Goal: Task Accomplishment & Management: Manage account settings

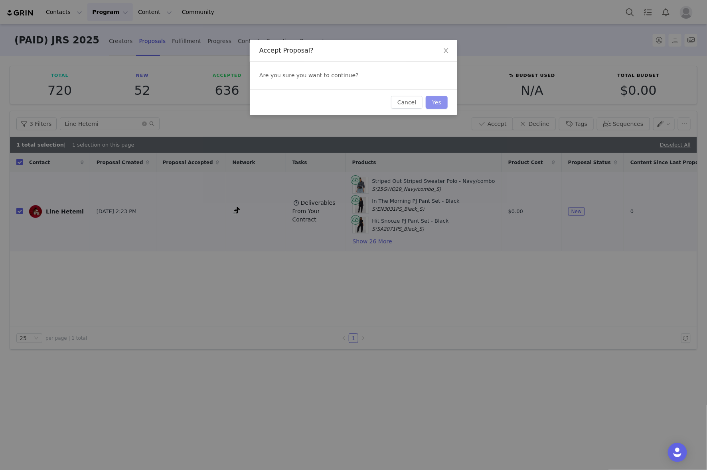
click at [435, 102] on button "Yes" at bounding box center [436, 102] width 22 height 13
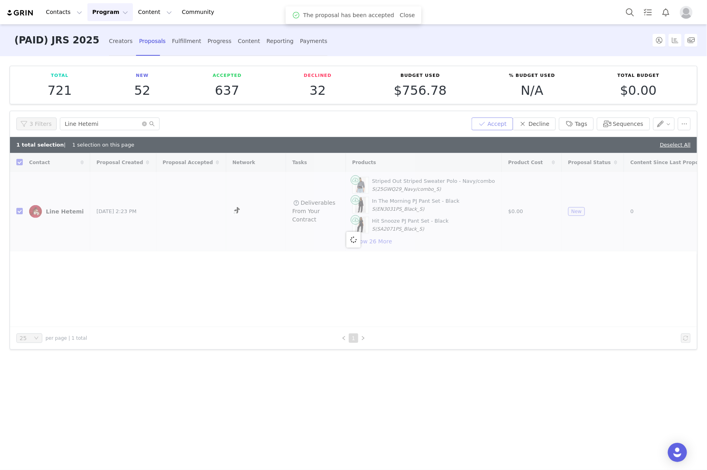
checkbox input "false"
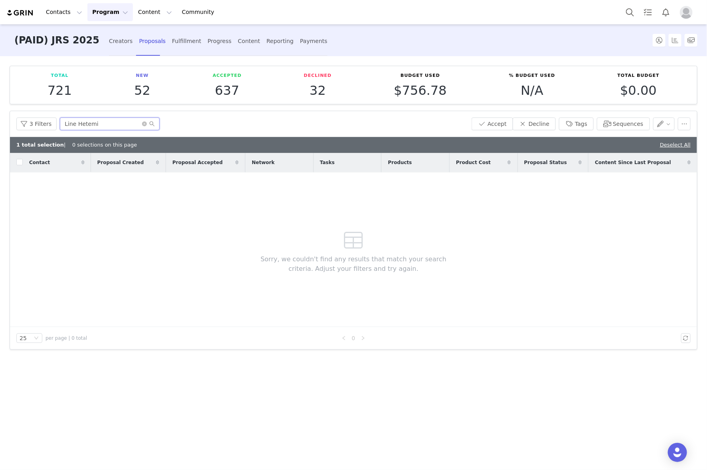
click at [104, 122] on input "Line Hetemi" at bounding box center [110, 124] width 100 height 13
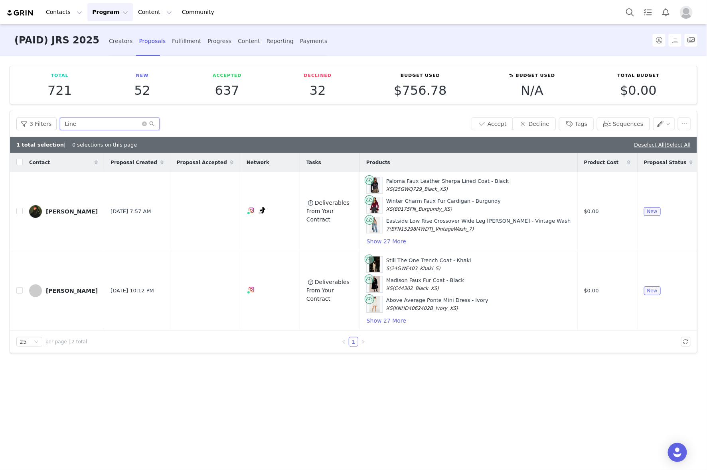
click at [112, 128] on input "Line" at bounding box center [110, 124] width 100 height 13
click at [112, 127] on input "Line" at bounding box center [110, 124] width 100 height 13
paste input "linehetemi"
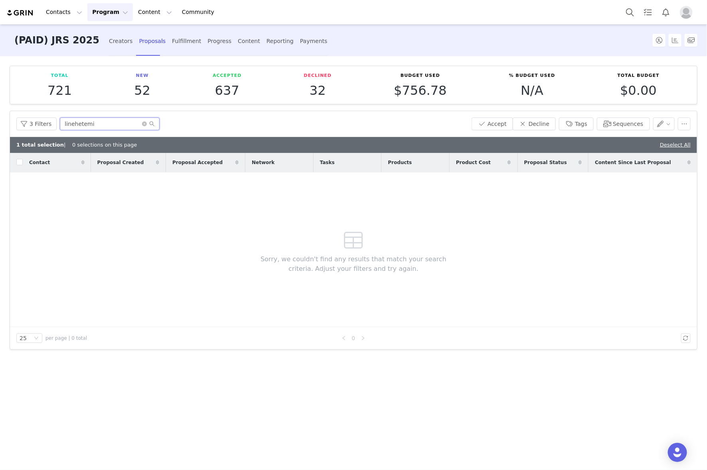
type input "linehetemi"
click at [41, 124] on button "3 Filters" at bounding box center [36, 124] width 40 height 13
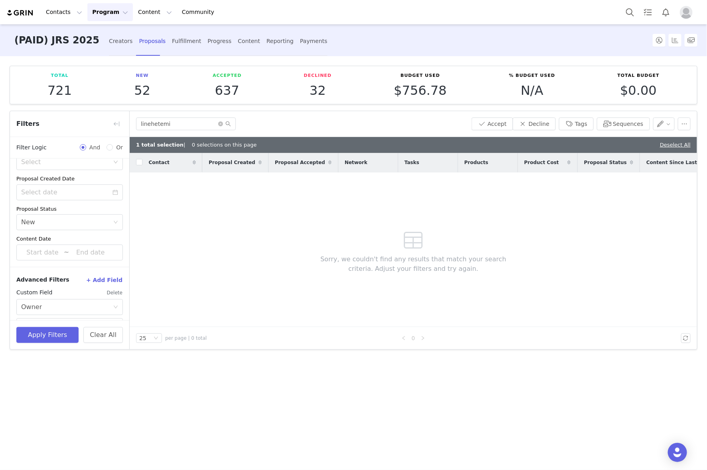
scroll to position [120, 0]
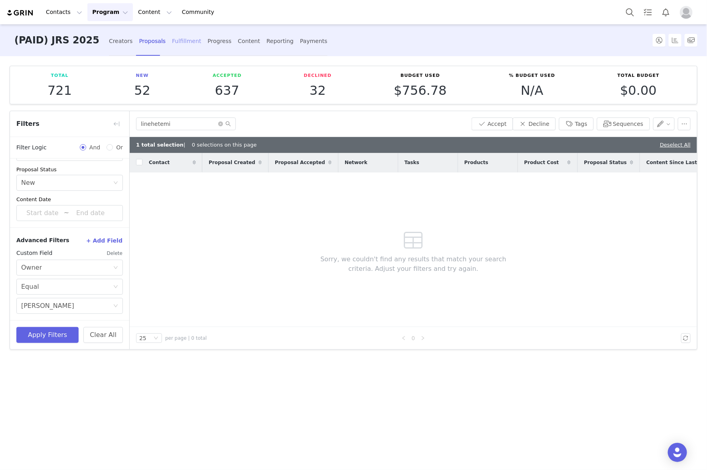
click at [172, 39] on div "Fulfillment" at bounding box center [186, 41] width 29 height 21
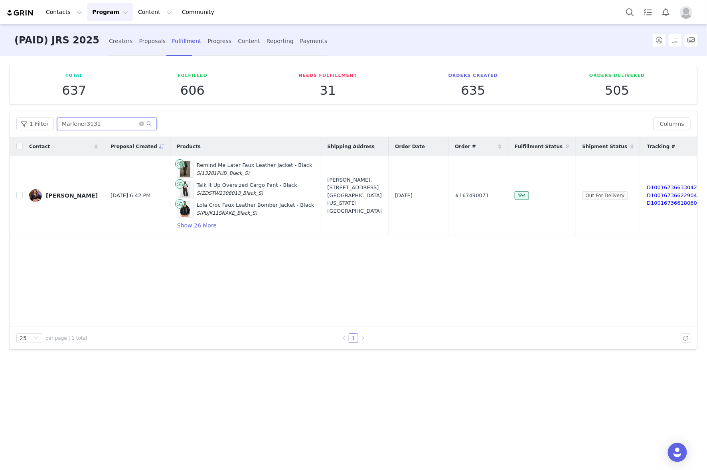
click at [106, 122] on input "Marlener3131" at bounding box center [107, 124] width 100 height 13
paste input "linehetemi"
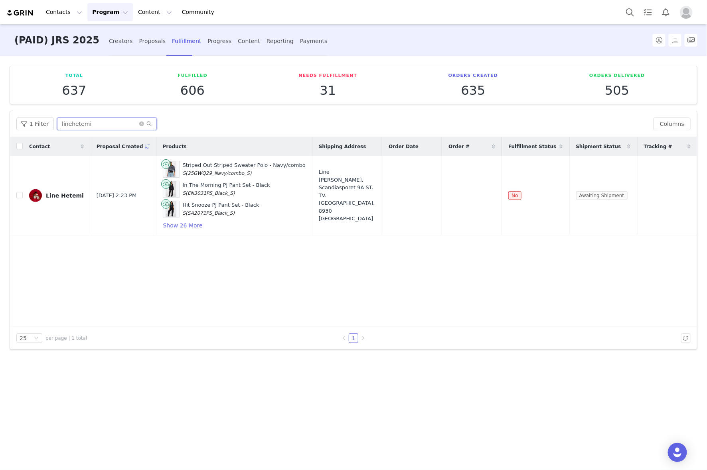
type input "linehetemi"
click at [20, 196] on input "checkbox" at bounding box center [19, 195] width 6 height 6
checkbox input "true"
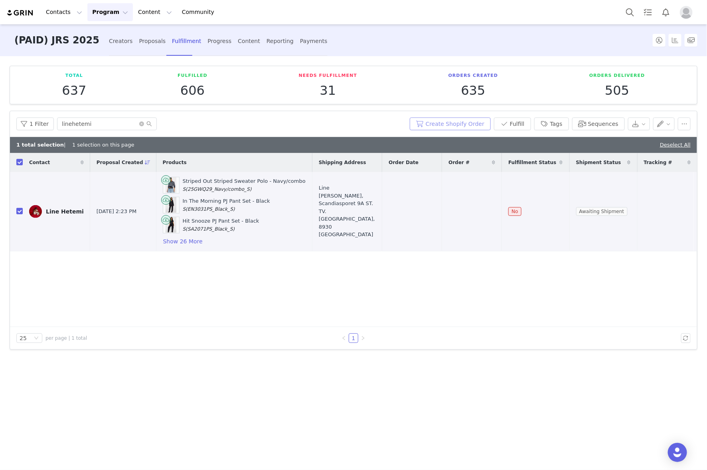
click at [471, 124] on button "Create Shopify Order" at bounding box center [449, 124] width 81 height 13
click at [478, 213] on span "#167567940" at bounding box center [465, 212] width 34 height 8
click at [480, 212] on span "#167567940" at bounding box center [465, 212] width 34 height 8
copy span "167567940"
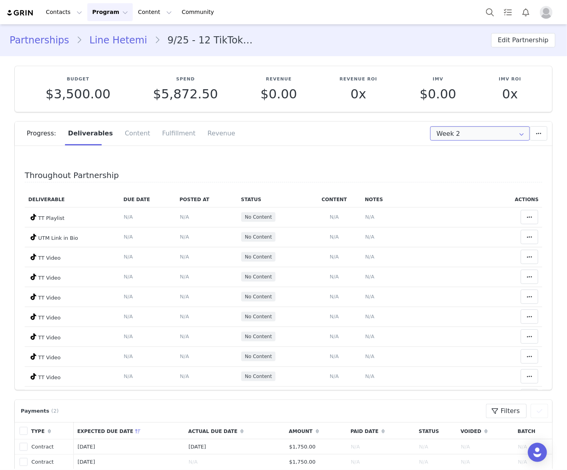
click at [479, 132] on input "Week 2" at bounding box center [480, 133] width 100 height 14
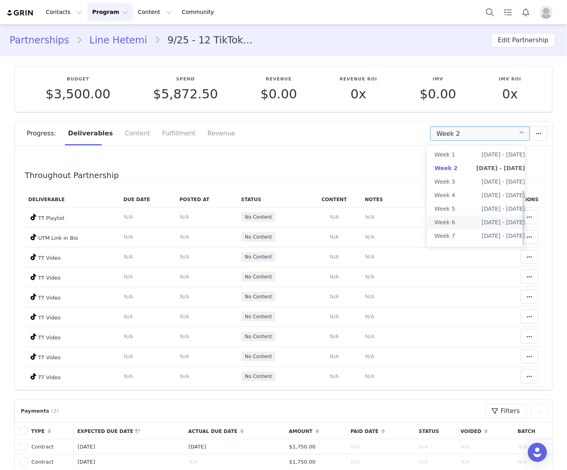
scroll to position [79, 0]
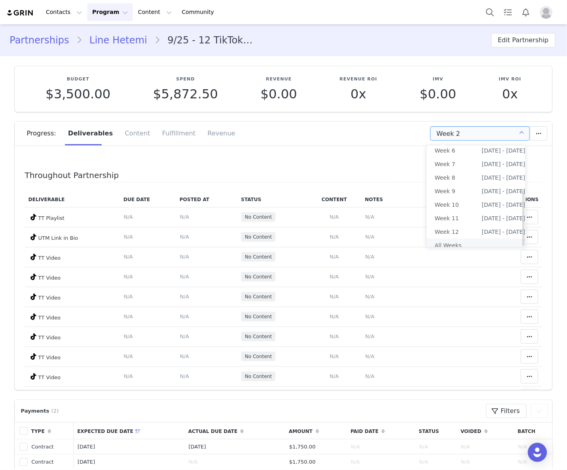
click at [459, 239] on li "All Weeks" at bounding box center [480, 246] width 106 height 14
type input "All"
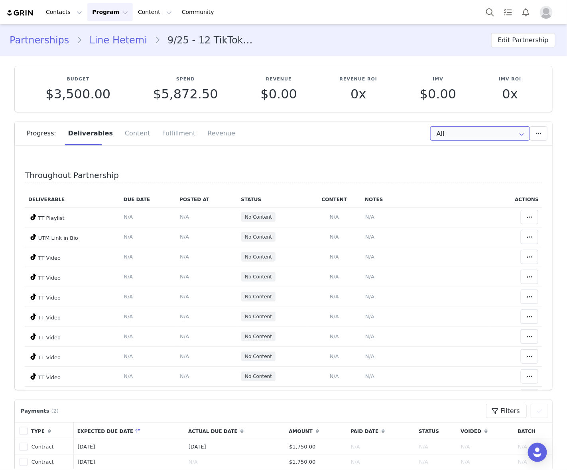
click at [453, 134] on input "All" at bounding box center [480, 133] width 100 height 14
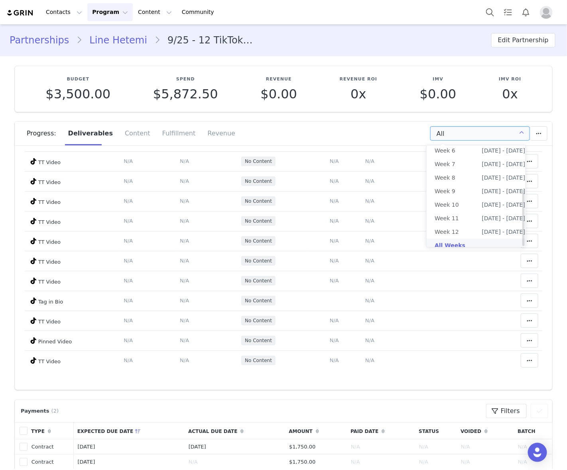
click at [471, 239] on li "All Weeks" at bounding box center [480, 246] width 106 height 14
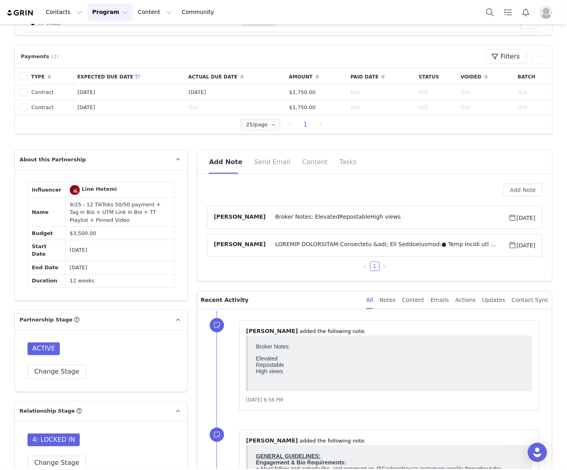
scroll to position [399, 0]
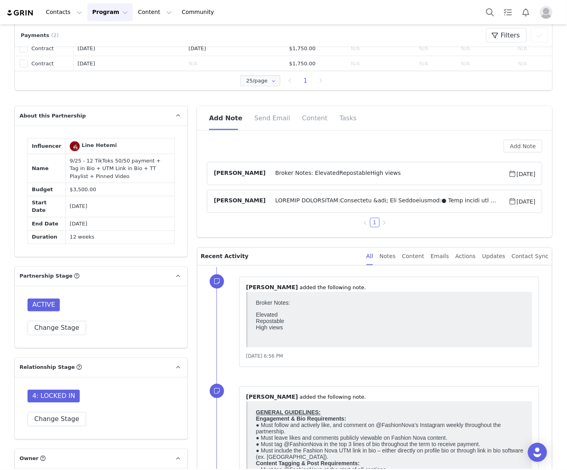
click at [143, 158] on td "9/25 - 12 TikToks 50/50 payment + Tag in Bio + UTM Link in Bio + TT Playlist + …" at bounding box center [120, 168] width 109 height 29
drag, startPoint x: 143, startPoint y: 158, endPoint x: 129, endPoint y: 168, distance: 17.1
click at [129, 168] on td "9/25 - 12 TikToks 50/50 payment + Tag in Bio + UTM Link in Bio + TT Playlist + …" at bounding box center [120, 168] width 109 height 29
copy td "Tag in Bio + UTM Link in Bio + TT Playlist"
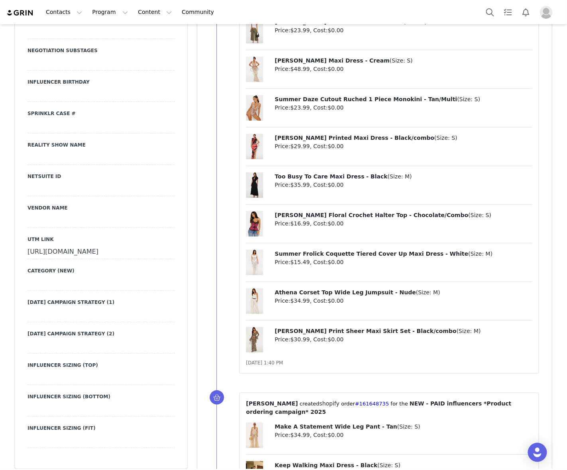
scroll to position [1346, 0]
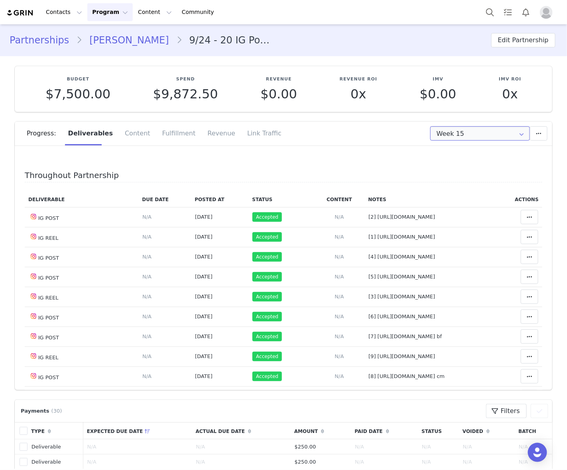
click at [450, 132] on input "Week 15" at bounding box center [480, 133] width 100 height 14
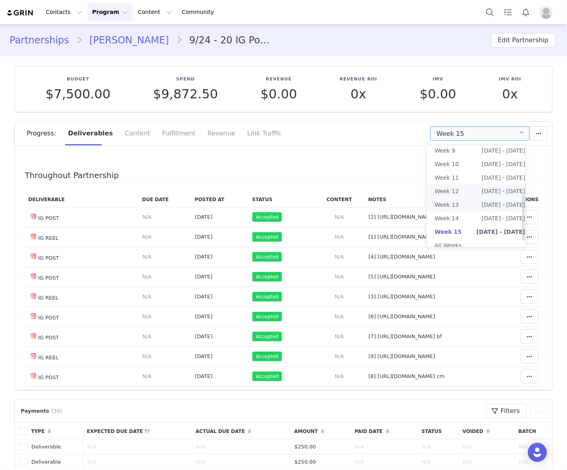
scroll to position [120, 0]
click at [449, 239] on li "All Weeks" at bounding box center [480, 246] width 106 height 14
type input "All"
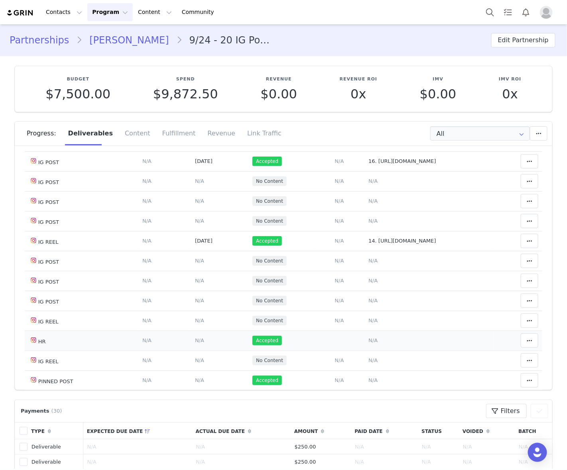
scroll to position [299, 0]
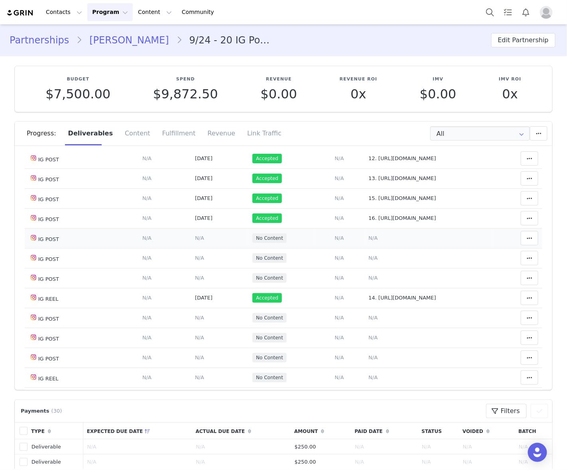
click at [415, 248] on td "Notes Save Cancel N/A" at bounding box center [430, 238] width 130 height 20
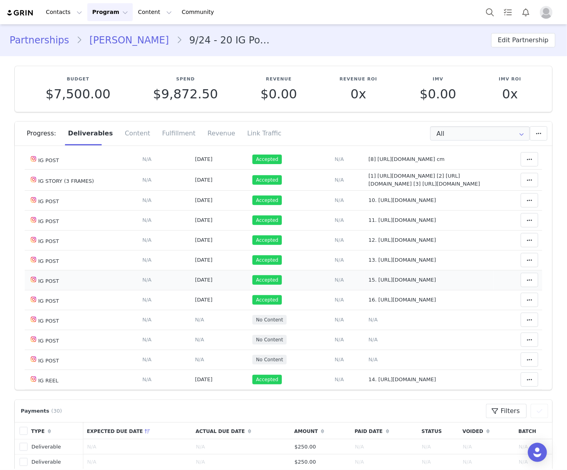
scroll to position [249, 0]
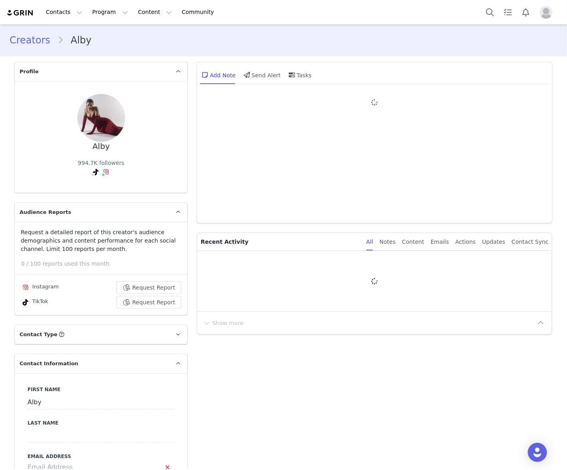
type input "+1 ([GEOGRAPHIC_DATA])"
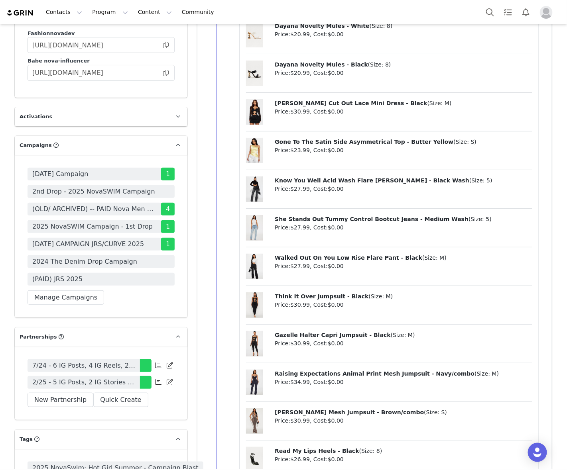
scroll to position [2295, 0]
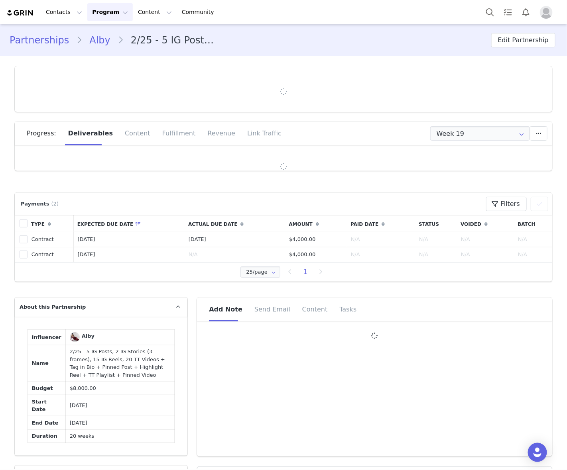
type input "+1 ([GEOGRAPHIC_DATA])"
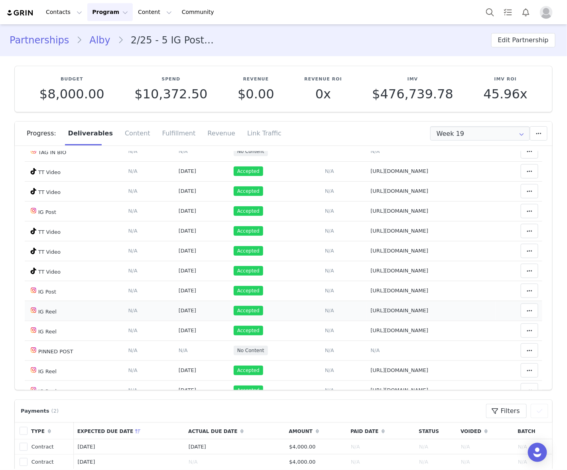
scroll to position [513, 0]
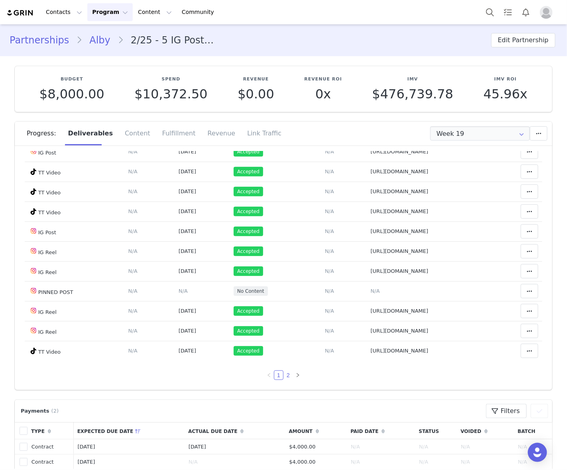
click at [284, 373] on link "2" at bounding box center [288, 375] width 9 height 9
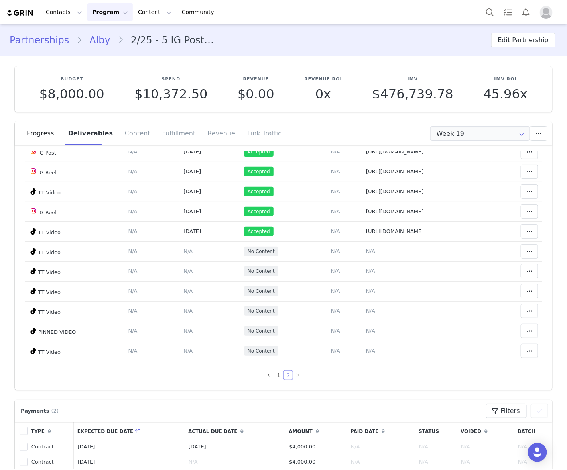
scroll to position [186, 0]
click at [366, 250] on span "N/A" at bounding box center [370, 251] width 9 height 6
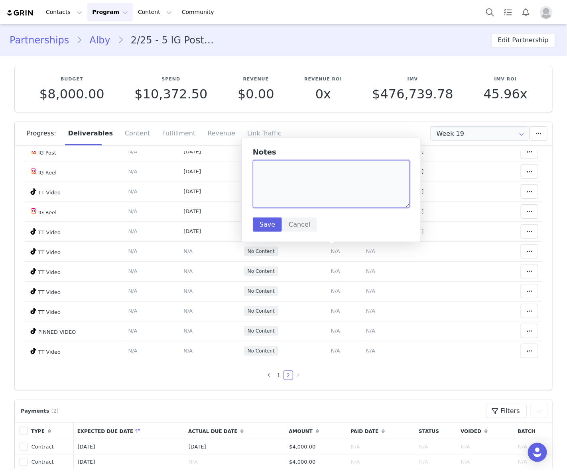
click at [343, 201] on textarea at bounding box center [331, 184] width 157 height 48
paste textarea "https://www.tiktok.com/@albythegoat/video/7553347049090010399"
type textarea "https://www.tiktok.com/@albythegoat/video/7553347049090010399"
click at [262, 224] on button "Save" at bounding box center [267, 225] width 29 height 14
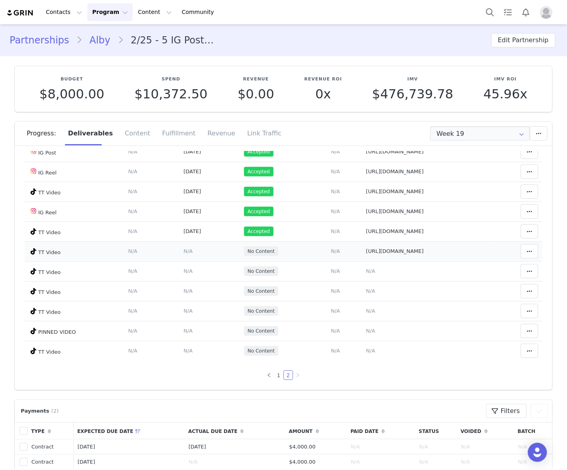
click at [183, 250] on span "N/A" at bounding box center [187, 251] width 9 height 6
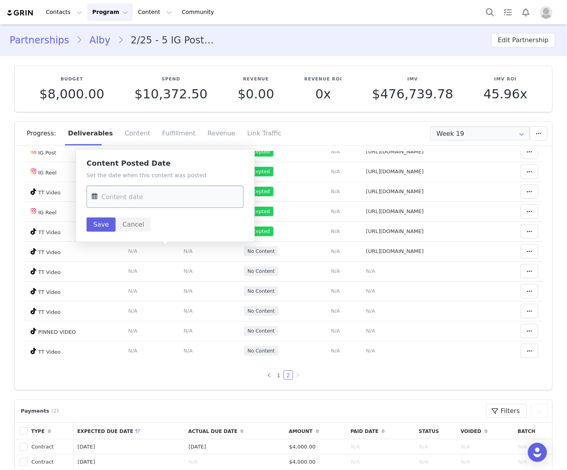
click at [187, 198] on input "text" at bounding box center [165, 197] width 157 height 22
click at [406, 315] on td "Notes Save Cancel N/A" at bounding box center [427, 311] width 130 height 20
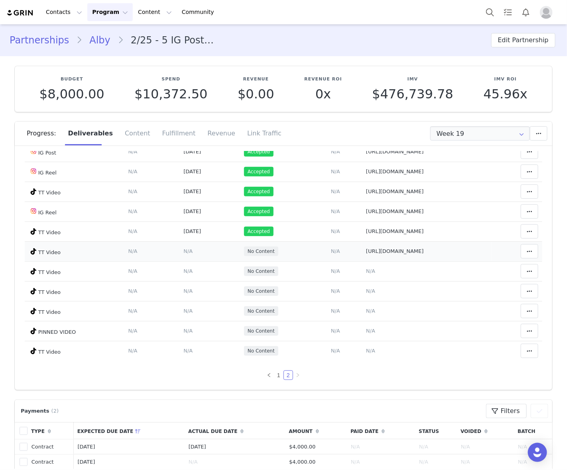
click at [183, 250] on span "N/A" at bounding box center [187, 251] width 9 height 6
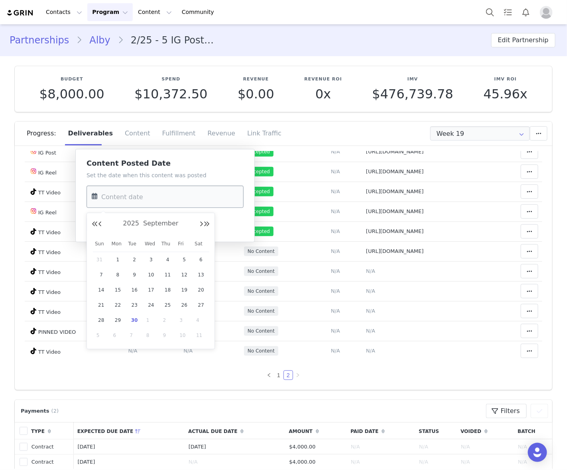
click at [150, 193] on input "text" at bounding box center [165, 197] width 157 height 22
click at [132, 303] on span "23" at bounding box center [135, 306] width 10 height 10
type input "Sep 23 2025"
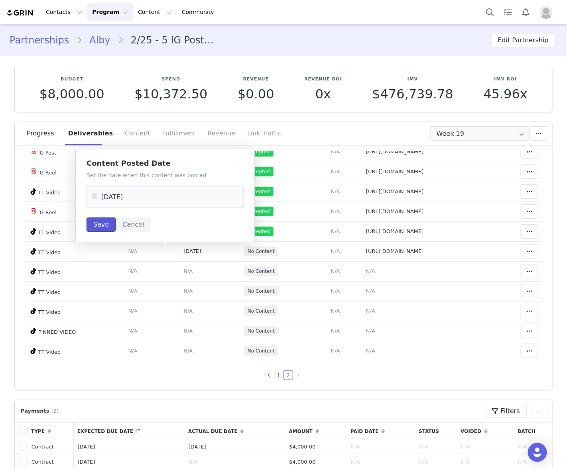
click at [98, 228] on button "Save" at bounding box center [101, 225] width 29 height 14
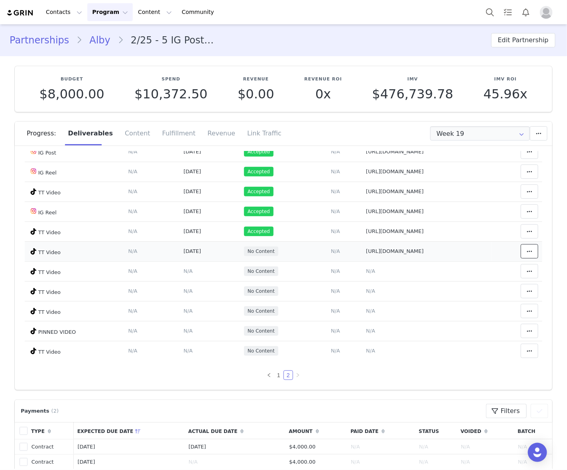
click at [521, 249] on button at bounding box center [530, 251] width 18 height 14
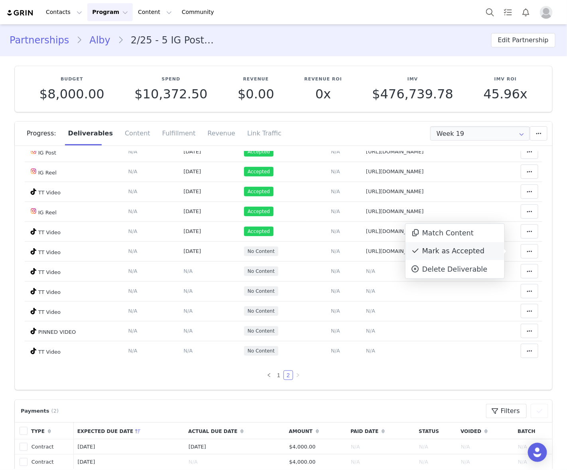
click at [473, 253] on div "Mark as Accepted" at bounding box center [454, 251] width 99 height 18
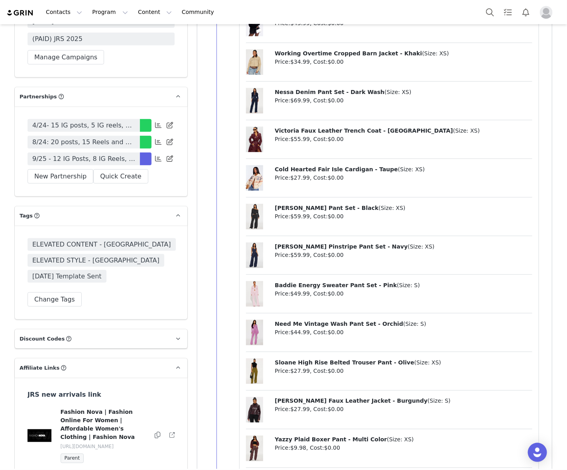
scroll to position [2342, 0]
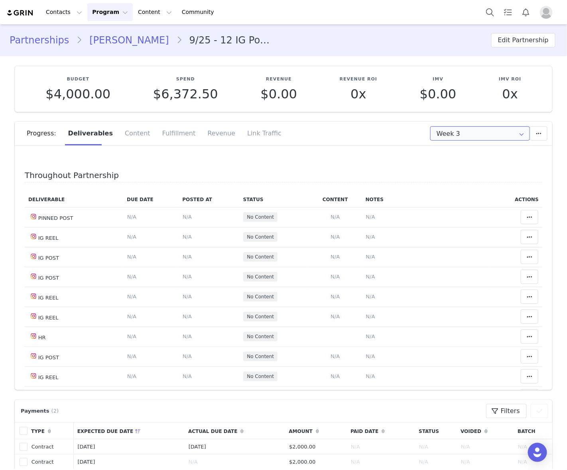
click at [439, 136] on input "Week 3" at bounding box center [480, 133] width 100 height 14
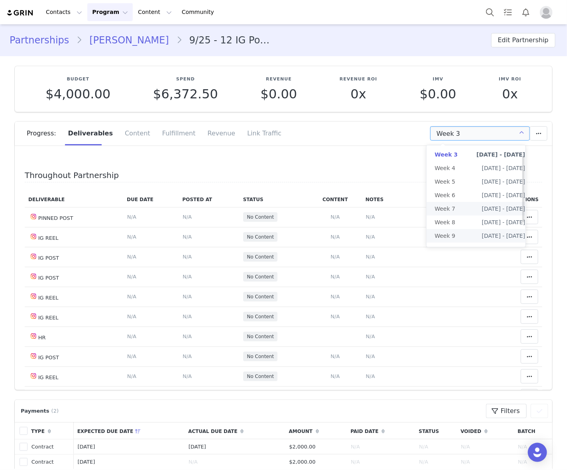
scroll to position [52, 0]
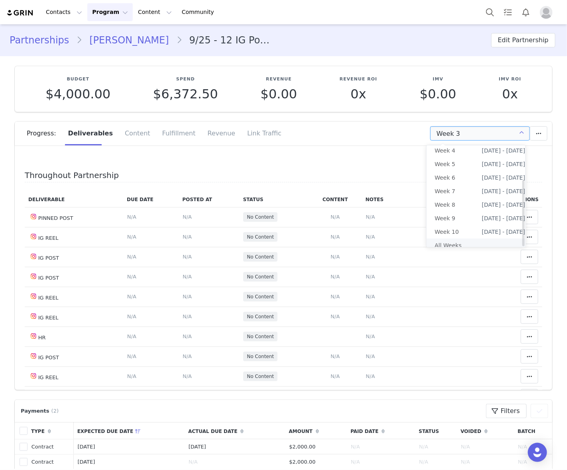
click at [459, 239] on li "All Weeks" at bounding box center [480, 246] width 106 height 14
type input "All"
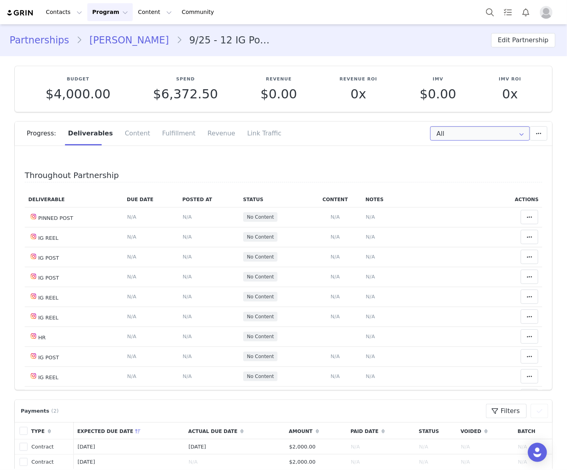
scroll to position [449, 0]
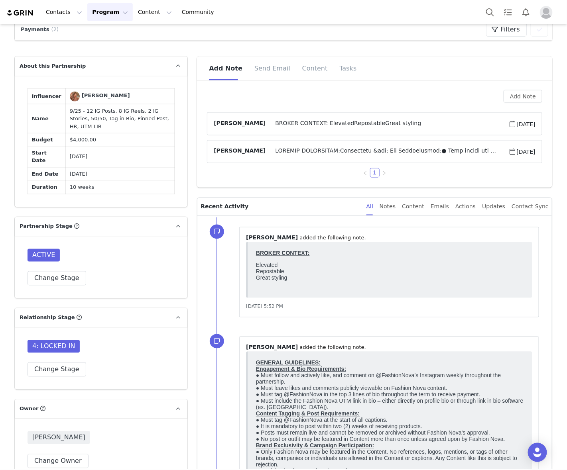
click at [78, 108] on td "9/25 - 12 IG Posts, 8 IG Reels, 2 IG Stories, 50/50, Tag in Bio, Pinned Post, H…" at bounding box center [120, 118] width 109 height 29
drag, startPoint x: 78, startPoint y: 108, endPoint x: 148, endPoint y: 109, distance: 70.6
click at [148, 109] on td "9/25 - 12 IG Posts, 8 IG Reels, 2 IG Stories, 50/50, Tag in Bio, Pinned Post, H…" at bounding box center [120, 118] width 109 height 29
copy td "12 IG Posts, 8 IG Reels, 2 IG Stories"
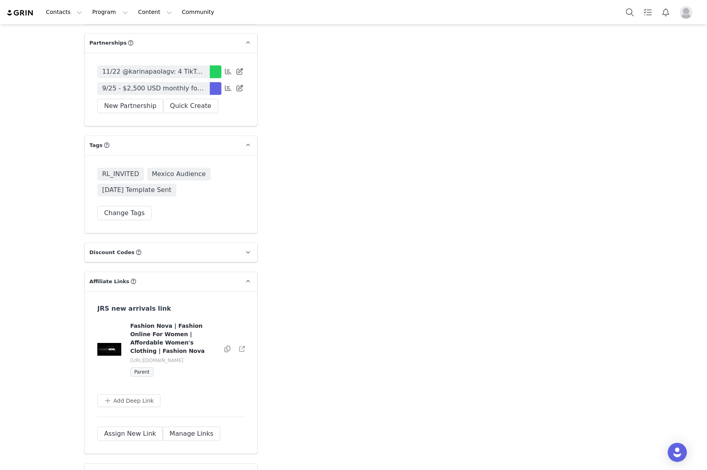
scroll to position [2411, 0]
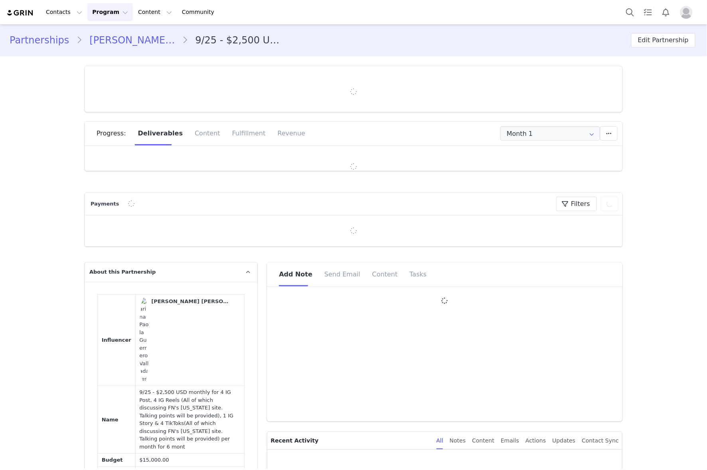
type input "+1 ([GEOGRAPHIC_DATA])"
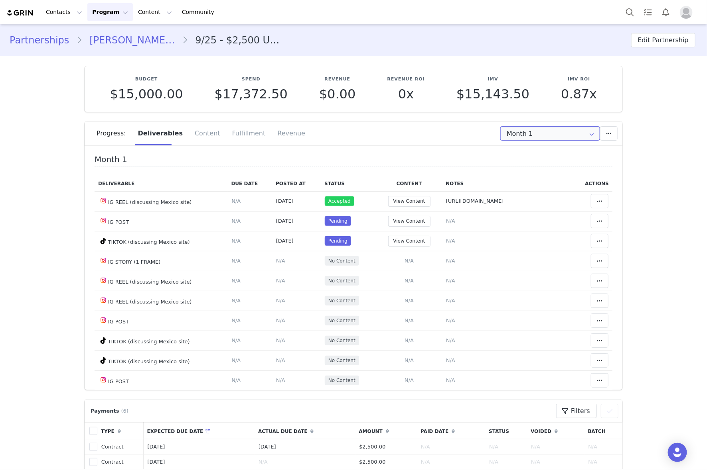
click at [526, 139] on input "Month 1" at bounding box center [550, 133] width 100 height 14
click at [513, 236] on li "All Months" at bounding box center [549, 236] width 106 height 14
type input "All"
click at [403, 220] on button "View Content" at bounding box center [409, 221] width 42 height 11
click at [591, 220] on button at bounding box center [600, 221] width 18 height 14
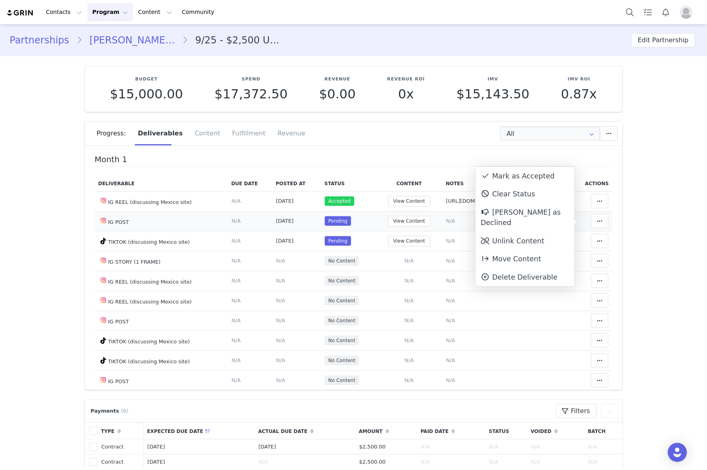
click at [442, 220] on td "Notes Save Cancel N/A" at bounding box center [507, 221] width 130 height 20
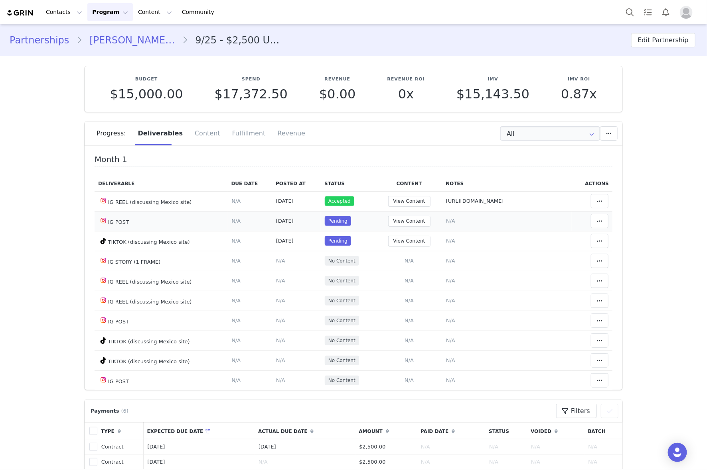
click at [446, 220] on span "N/A" at bounding box center [450, 221] width 9 height 6
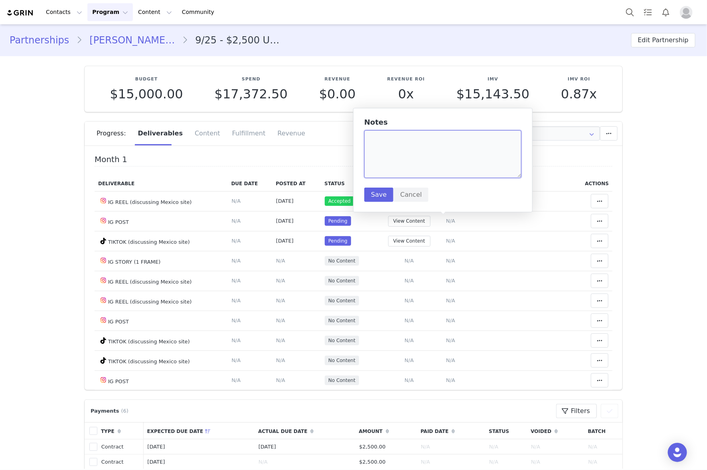
click at [428, 159] on textarea at bounding box center [442, 154] width 157 height 48
paste textarea "https://www.instagram.com/p/DO9x67ZjT1c/"
type textarea "https://www.instagram.com/p/DO9x67ZjT1c/"
click at [372, 193] on button "Save" at bounding box center [378, 195] width 29 height 14
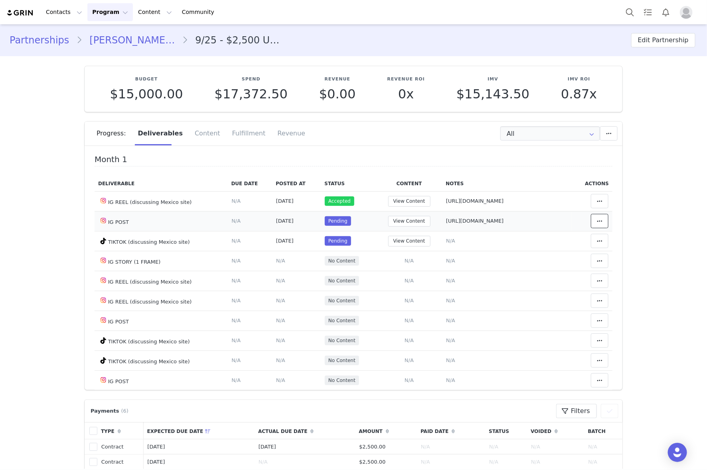
click at [594, 222] on span at bounding box center [599, 222] width 10 height 10
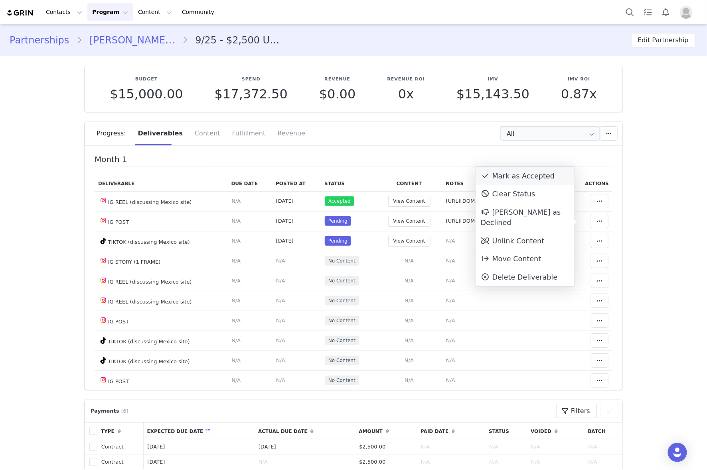
click at [530, 179] on div "Mark as Accepted" at bounding box center [524, 176] width 99 height 18
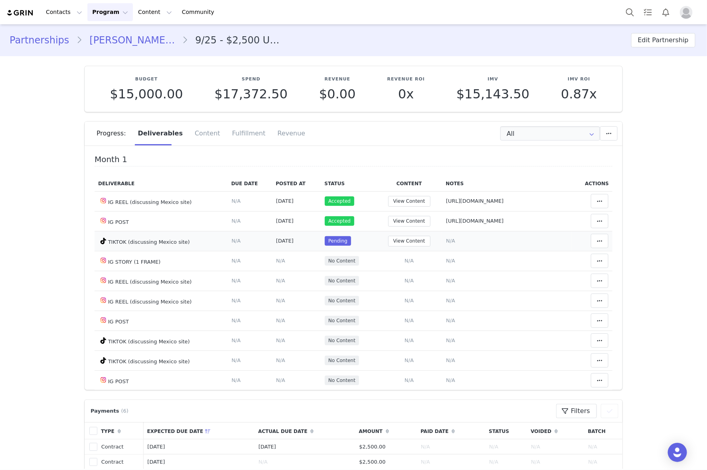
click at [446, 240] on span "N/A" at bounding box center [450, 241] width 9 height 6
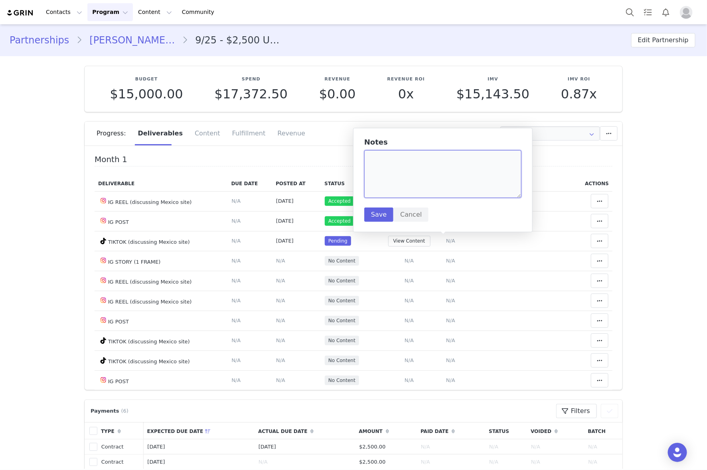
click at [433, 171] on textarea at bounding box center [442, 174] width 157 height 48
paste textarea "https://www.tiktok.com/@karinapaolagv/video/7554527099583794446"
type textarea "https://www.tiktok.com/@karinapaolagv/video/7554527099583794446"
click at [378, 215] on button "Save" at bounding box center [378, 215] width 29 height 14
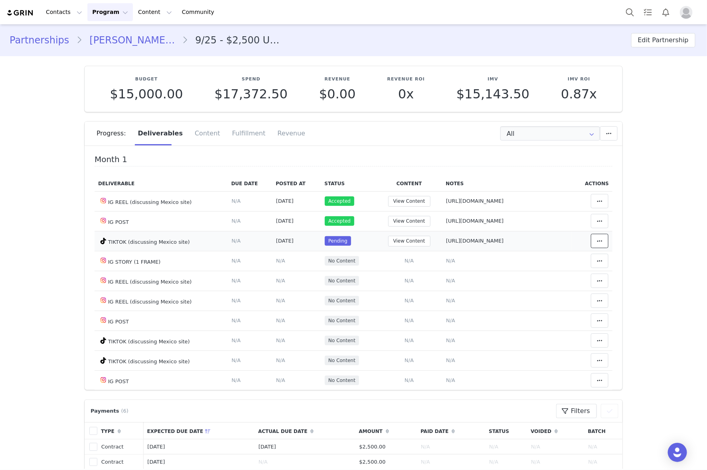
click at [596, 240] on icon at bounding box center [599, 241] width 6 height 6
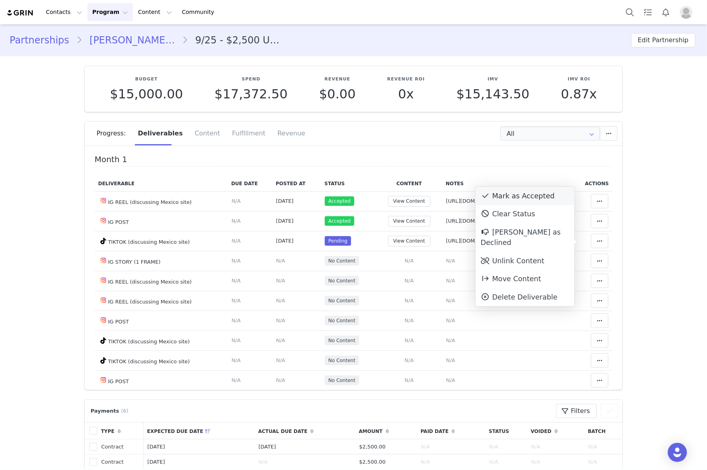
click at [508, 200] on div "Mark as Accepted" at bounding box center [524, 196] width 99 height 18
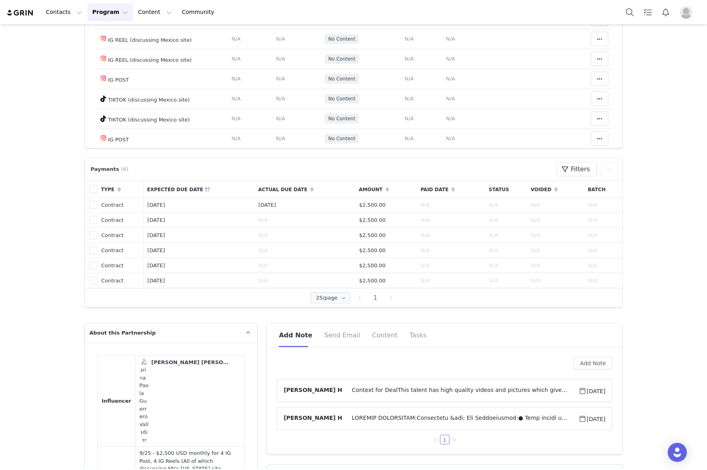
scroll to position [349, 0]
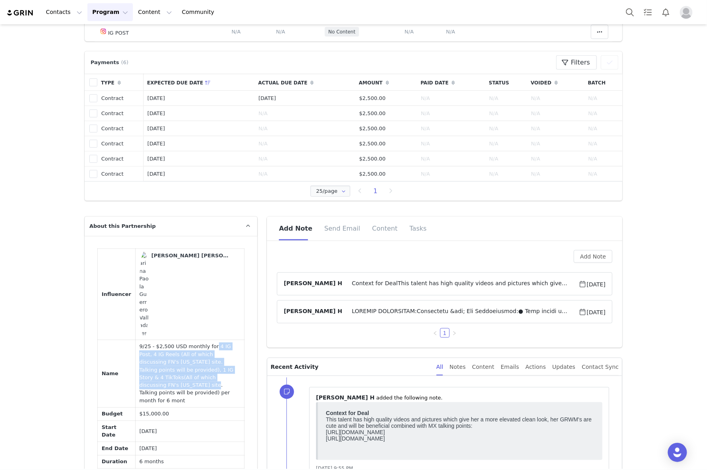
drag, startPoint x: 201, startPoint y: 348, endPoint x: 179, endPoint y: 378, distance: 37.9
click at [179, 378] on td "9/25 - $2,500 USD monthly for 4 IG Post, 4 IG Reels (All of which discussing FN…" at bounding box center [189, 374] width 109 height 68
copy td "4 IG Post, 4 IG Reels (All of which discussing FN's new Mexico site. Talking po…"
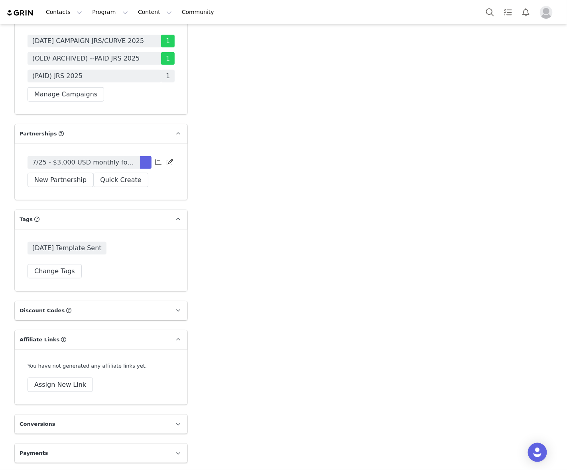
scroll to position [2265, 0]
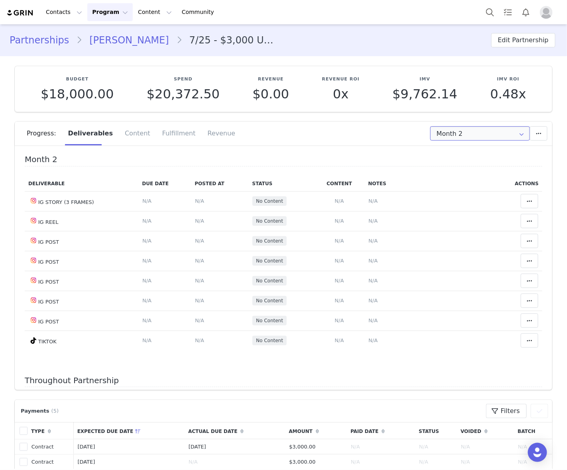
click at [457, 135] on input "Month 2" at bounding box center [480, 133] width 100 height 14
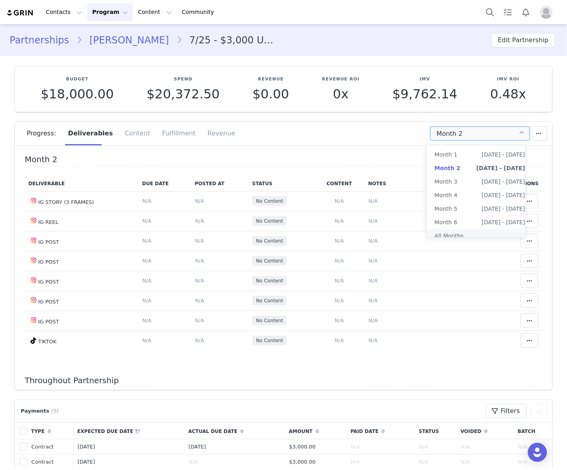
click at [473, 238] on li "All Months" at bounding box center [480, 236] width 106 height 14
type input "All"
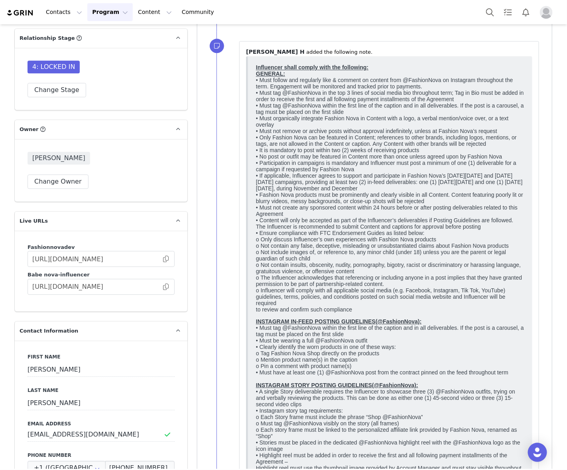
scroll to position [1047, 0]
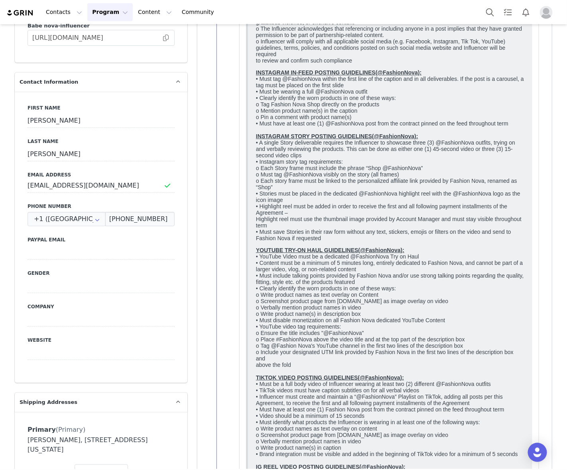
click at [263, 140] on strong "INSTAGRAM STORY POSTING GUIDELINES(@FashionNova):" at bounding box center [337, 136] width 162 height 6
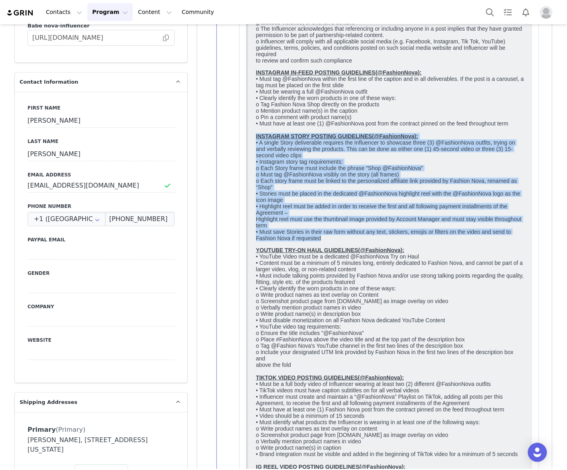
drag, startPoint x: 263, startPoint y: 189, endPoint x: 341, endPoint y: 309, distance: 143.4
click at [341, 242] on p "INSTAGRAM IN-FEED POSTING GUIDELINES(@FashionNova): • Must tag @FashionNova wit…" at bounding box center [390, 155] width 268 height 172
copy body "LOREMIPSU DOLOR SITAMET CONSECTETU(@AdipiscInge): • S doeius Tempo incididuntu …"
